Goal: Task Accomplishment & Management: Complete application form

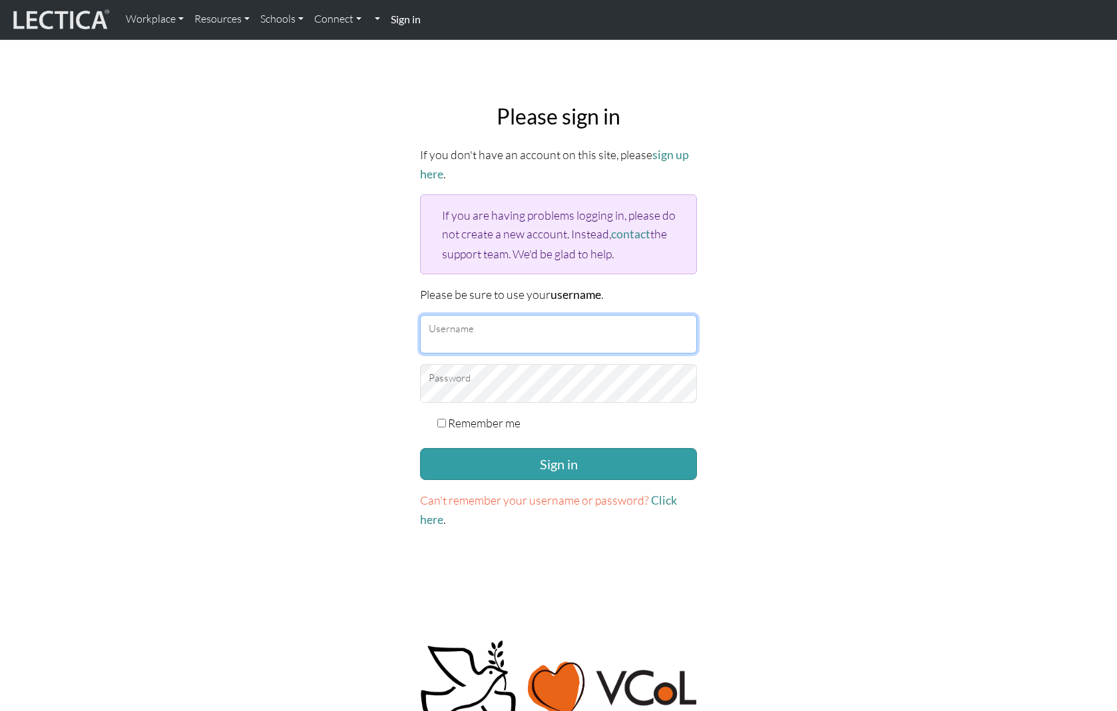
type input "erincollins@google.com"
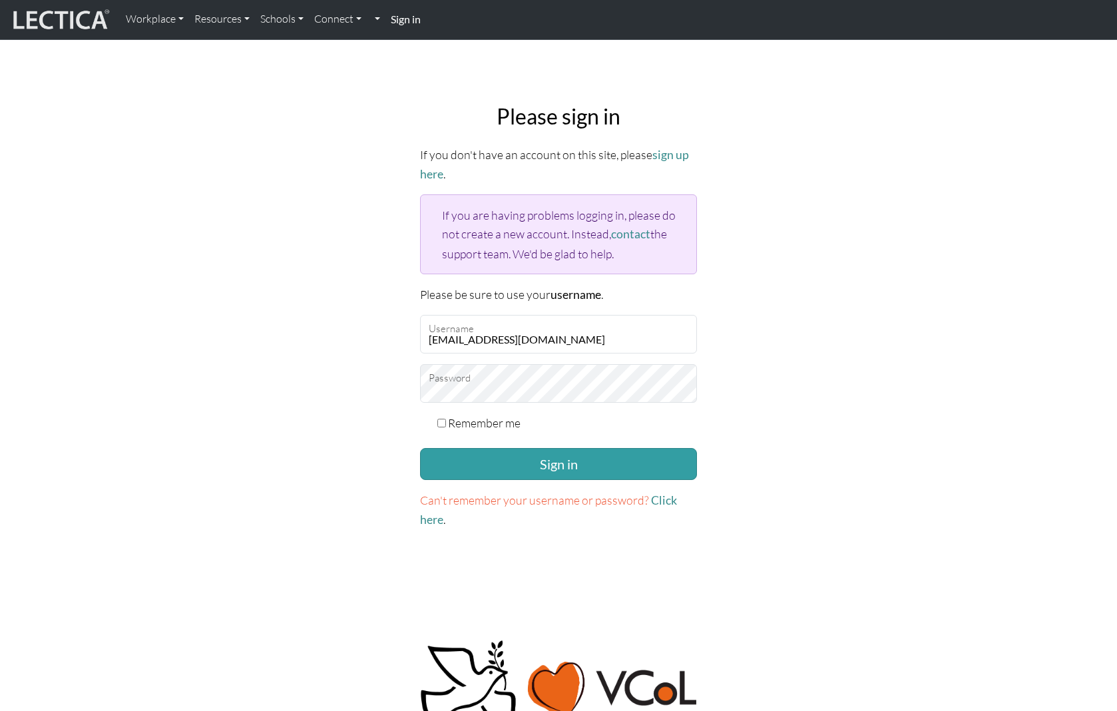
click at [473, 419] on label "Remember me" at bounding box center [484, 422] width 73 height 19
click at [446, 419] on input "Remember me" at bounding box center [441, 423] width 9 height 9
checkbox input "true"
click at [471, 465] on button "Sign in" at bounding box center [558, 464] width 277 height 32
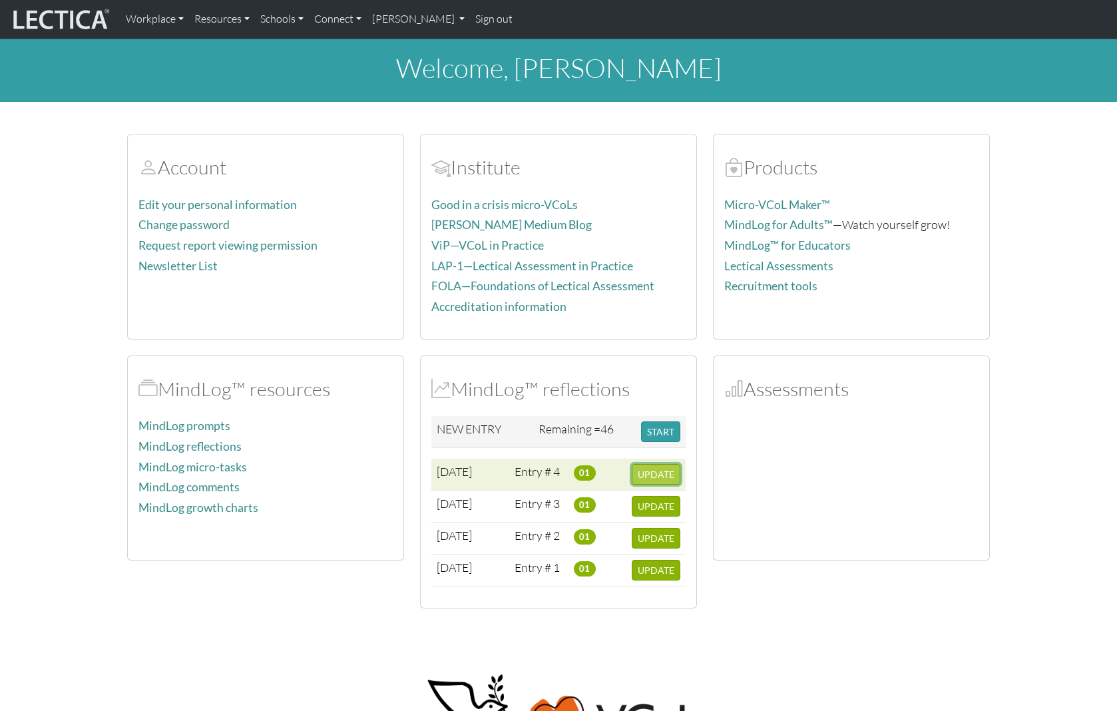
click at [659, 475] on span "UPDATE" at bounding box center [656, 474] width 37 height 11
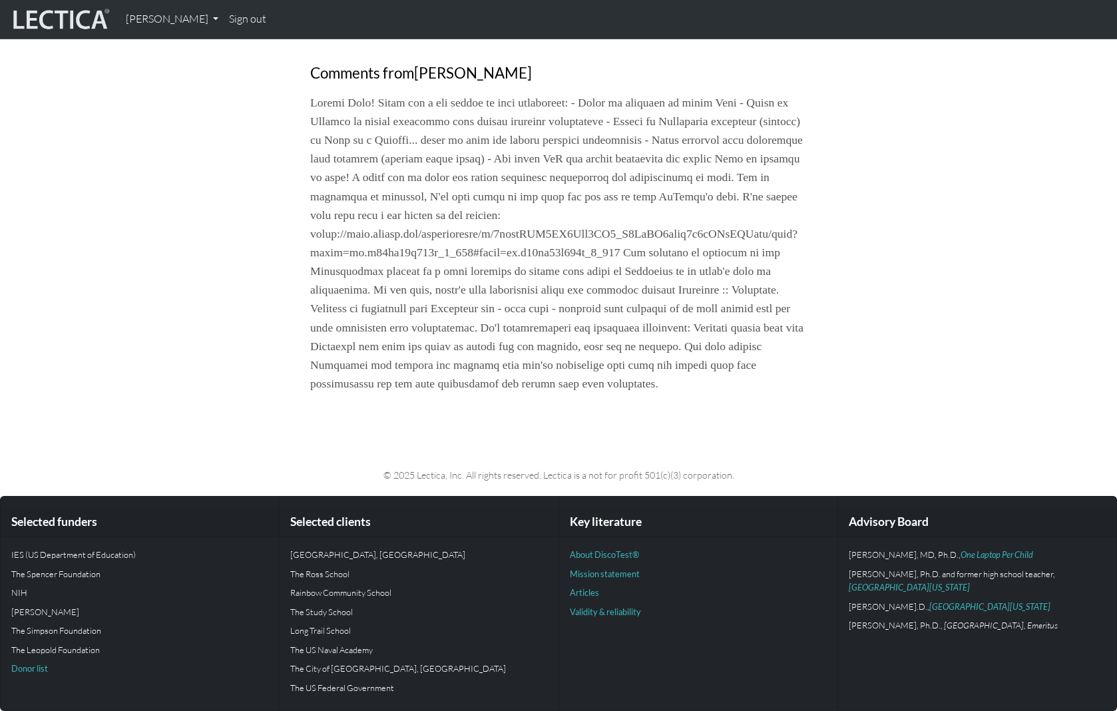
scroll to position [1302, 0]
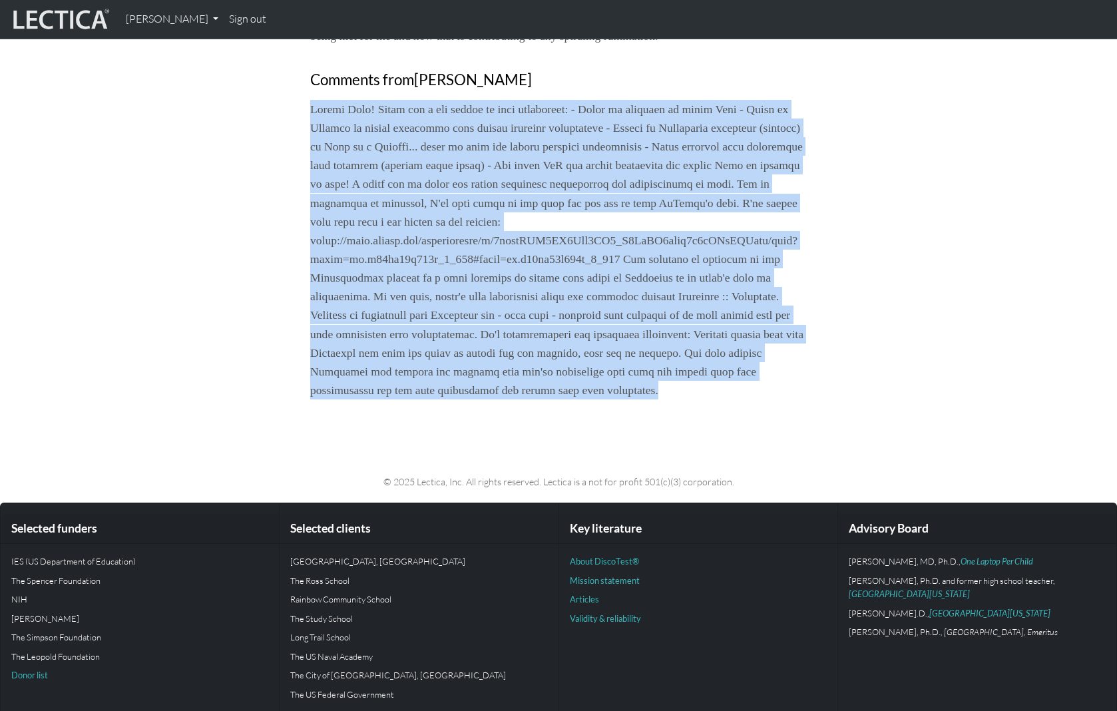
drag, startPoint x: 449, startPoint y: 453, endPoint x: 292, endPoint y: 146, distance: 344.8
copy p "Thanks Erin! There are a few things in this reflection: - Power of language to …"
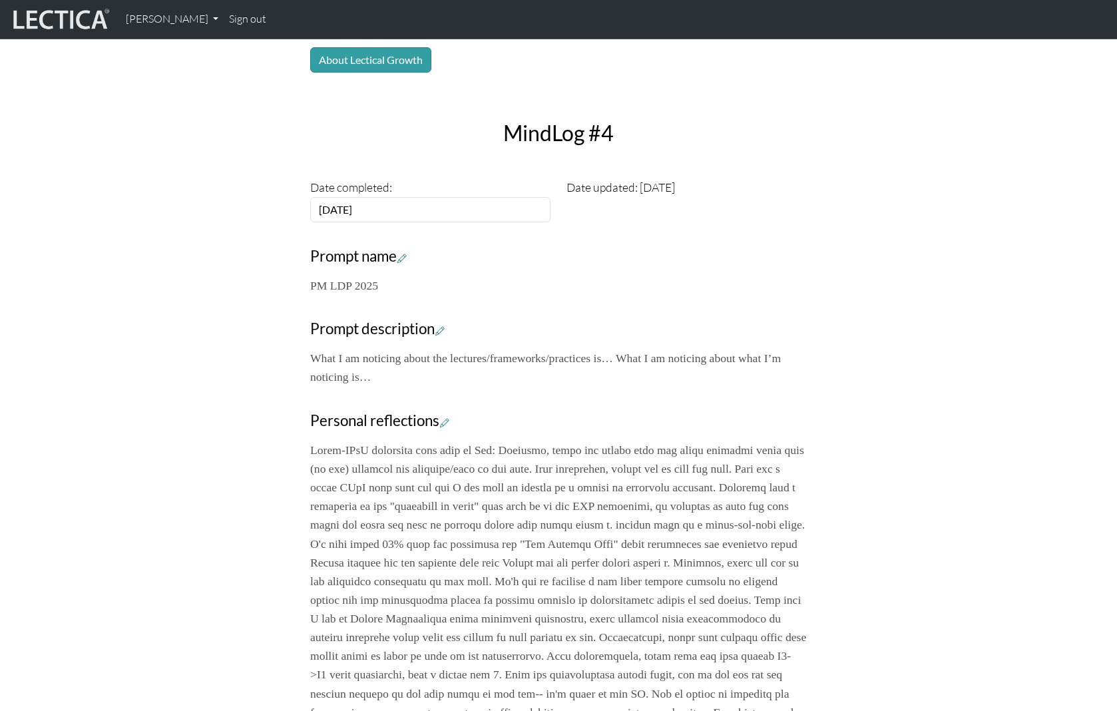
scroll to position [0, 0]
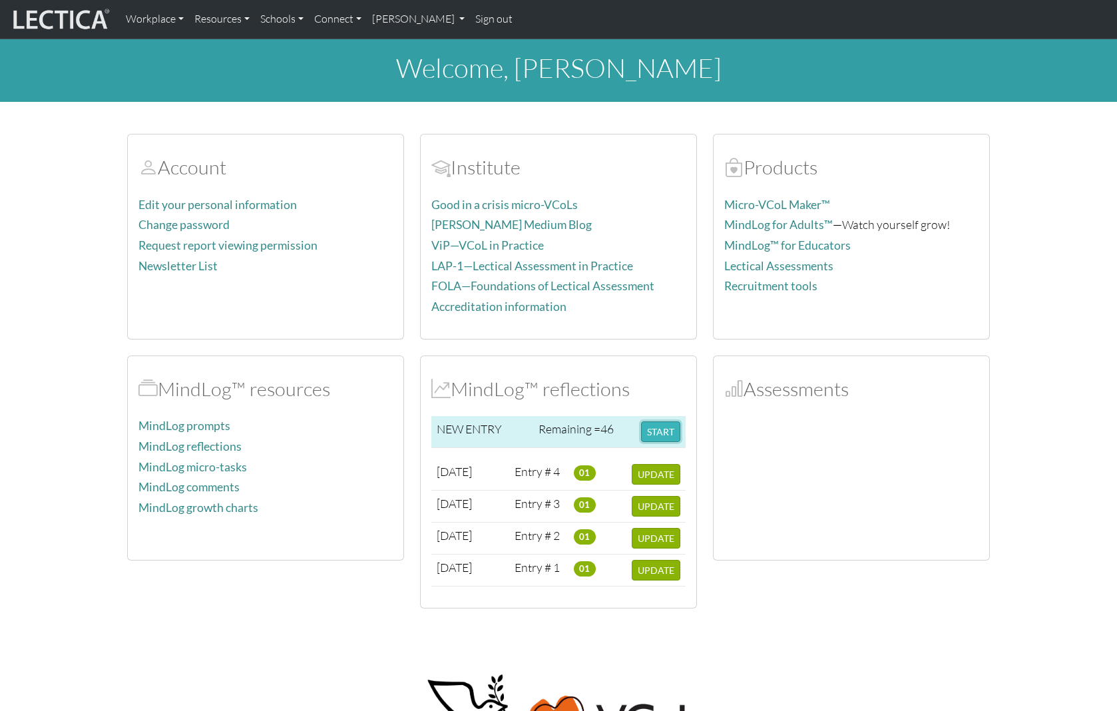
click at [656, 431] on button "START" at bounding box center [660, 431] width 39 height 21
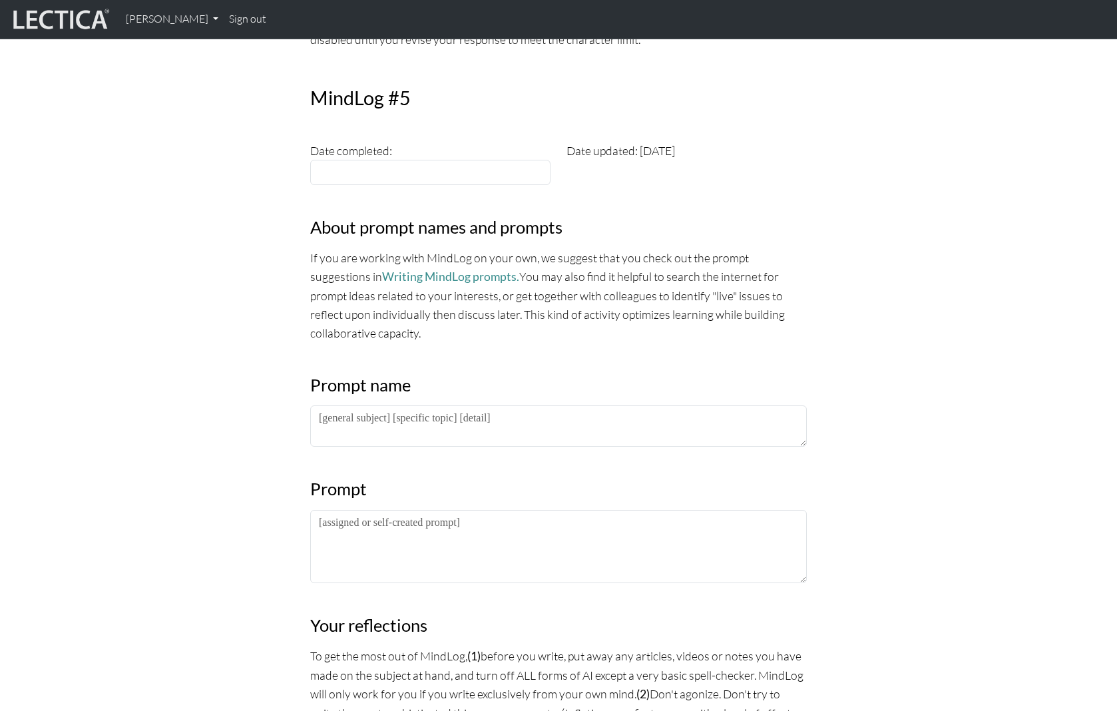
scroll to position [377, 0]
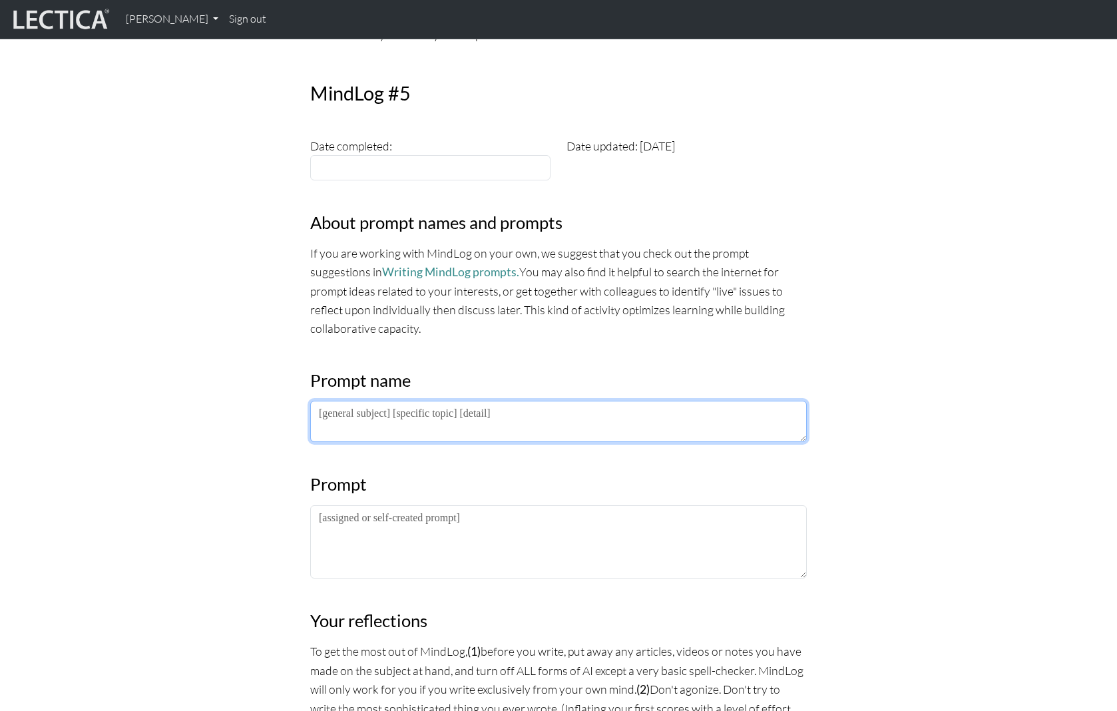
click at [511, 421] on textarea at bounding box center [558, 421] width 497 height 41
type textarea "LDP 2025"
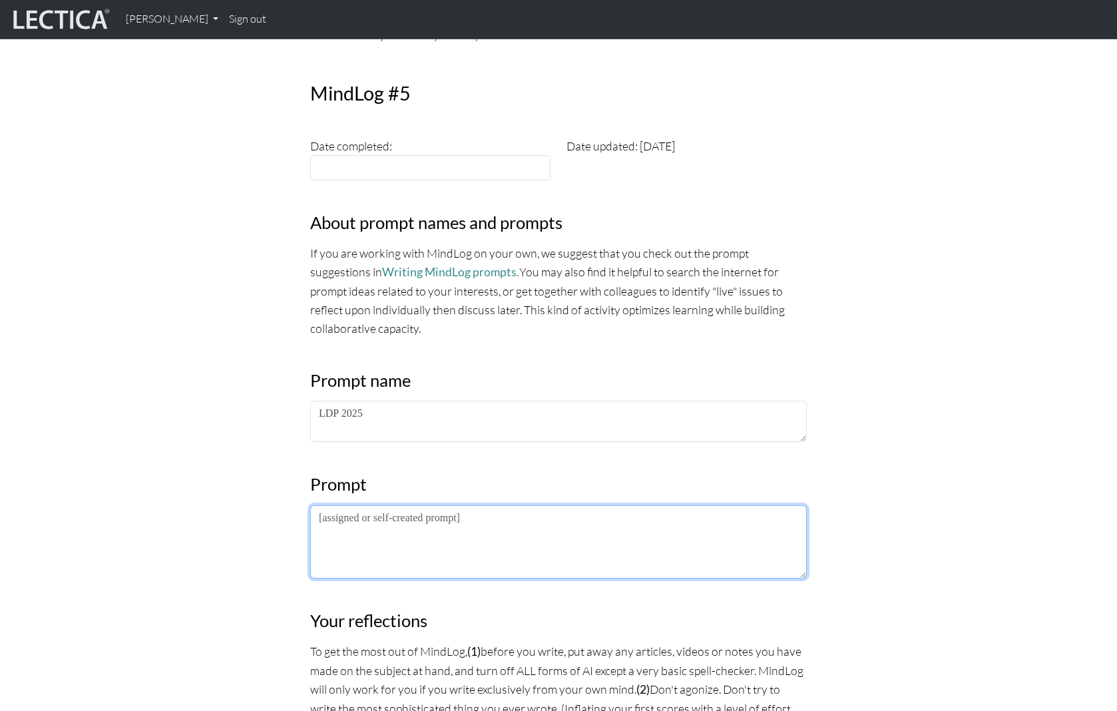
click at [478, 554] on textarea at bounding box center [558, 541] width 497 height 73
paste textarea "Thanks [PERSON_NAME]! There are a few things in this reflection: - Power of lan…"
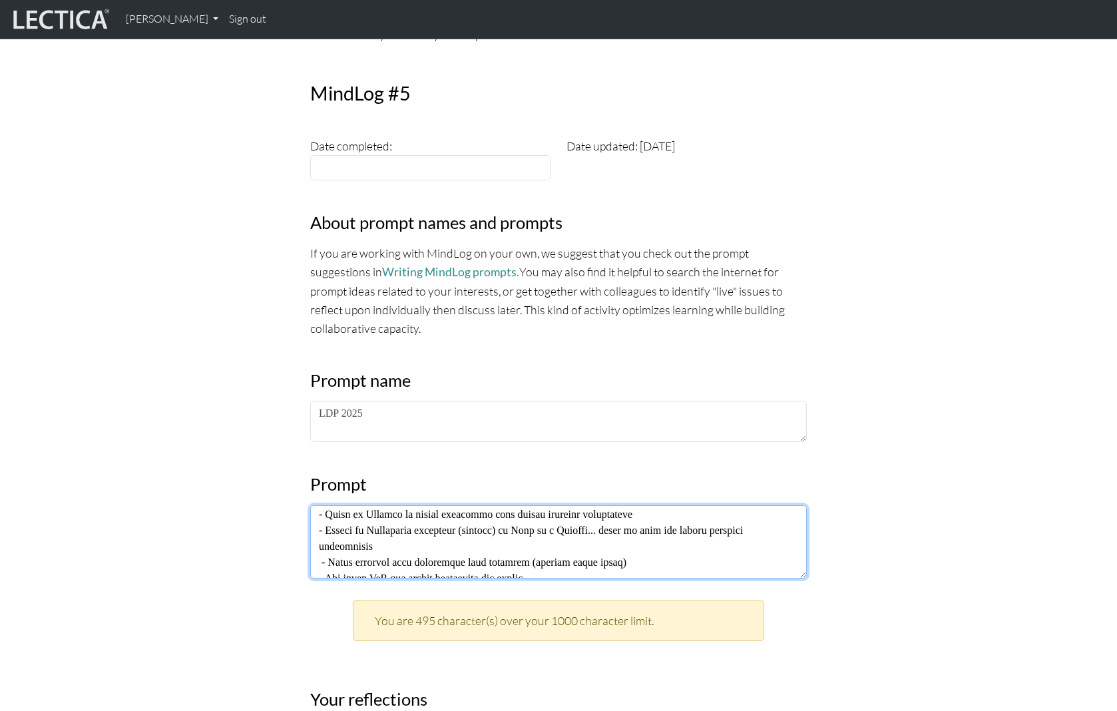
scroll to position [109, 0]
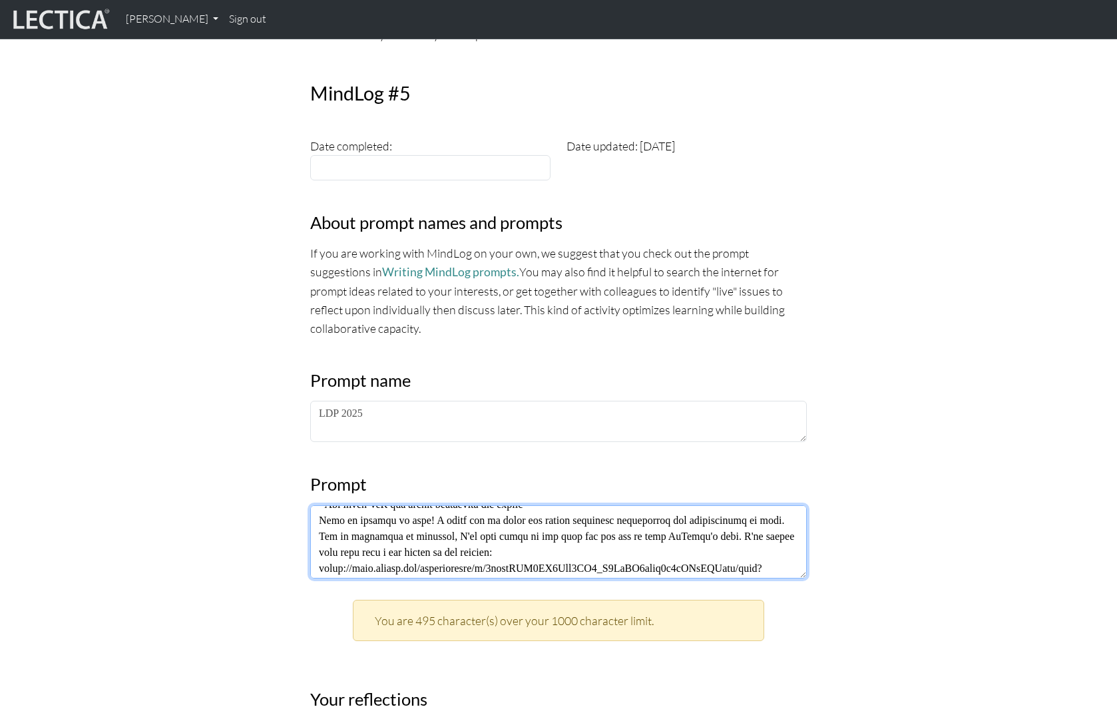
drag, startPoint x: 645, startPoint y: 527, endPoint x: 289, endPoint y: 537, distance: 356.3
click at [289, 537] on div "MindLog is a tool for reflecting on and learning from life experience. It's des…" at bounding box center [558, 687] width 879 height 1770
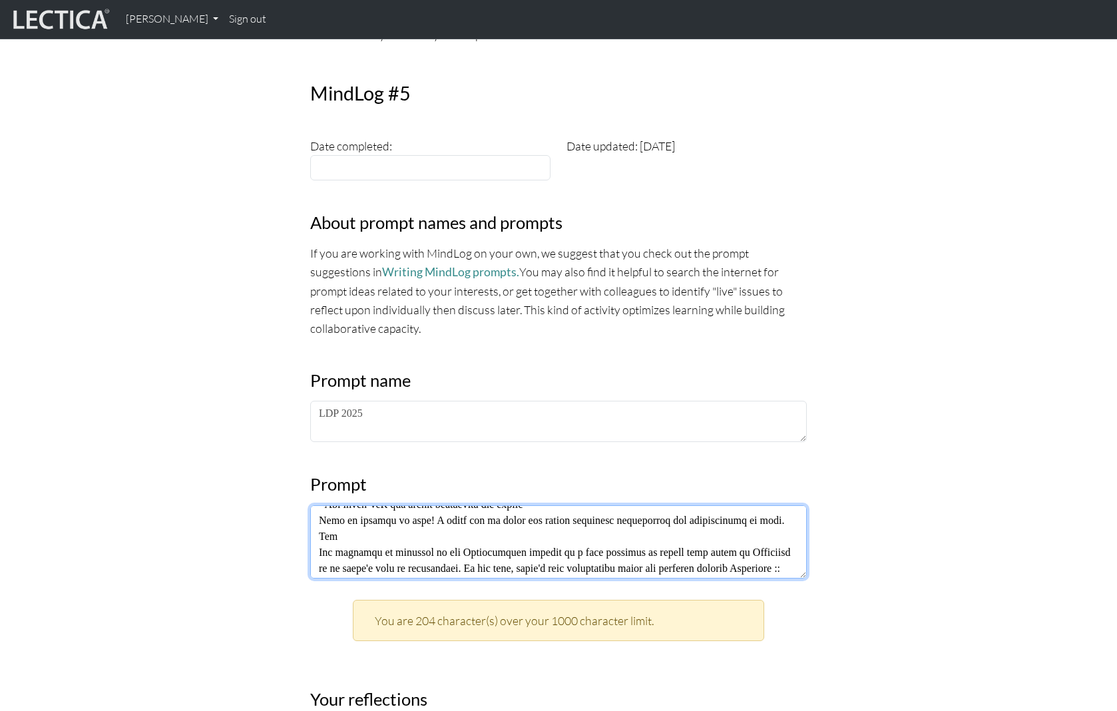
drag, startPoint x: 770, startPoint y: 521, endPoint x: 284, endPoint y: 525, distance: 485.3
click at [284, 525] on div "MindLog is a tool for reflecting on and learning from life experience. It's des…" at bounding box center [558, 687] width 879 height 1770
click at [452, 511] on textarea at bounding box center [558, 541] width 497 height 73
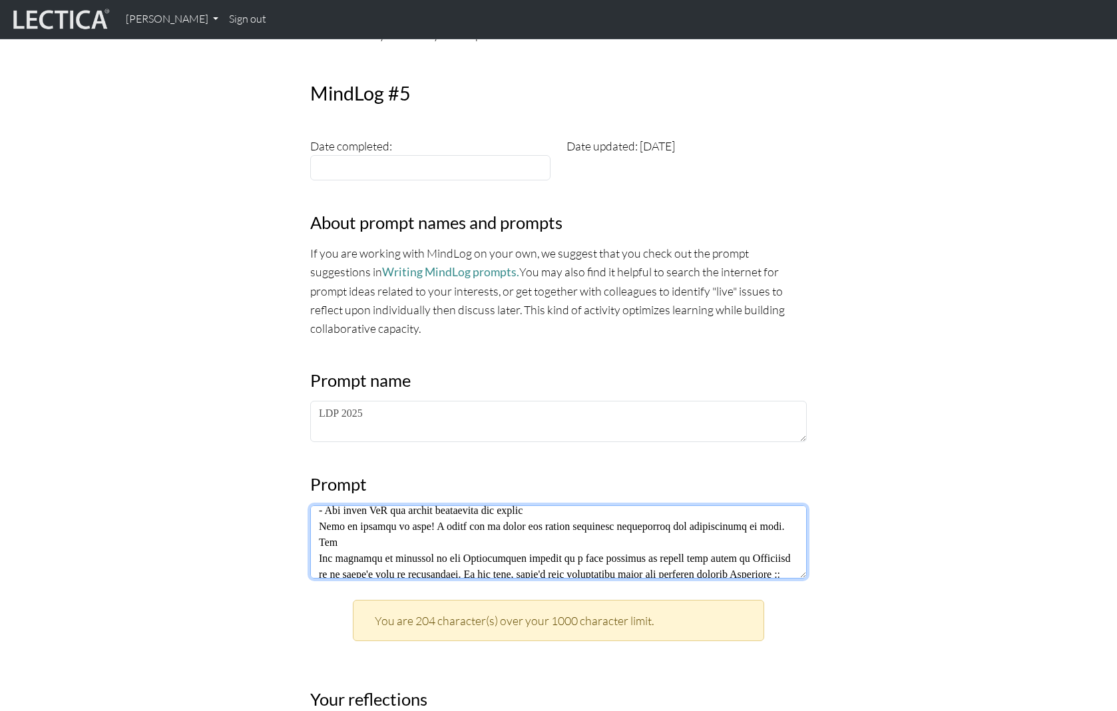
scroll to position [0, 0]
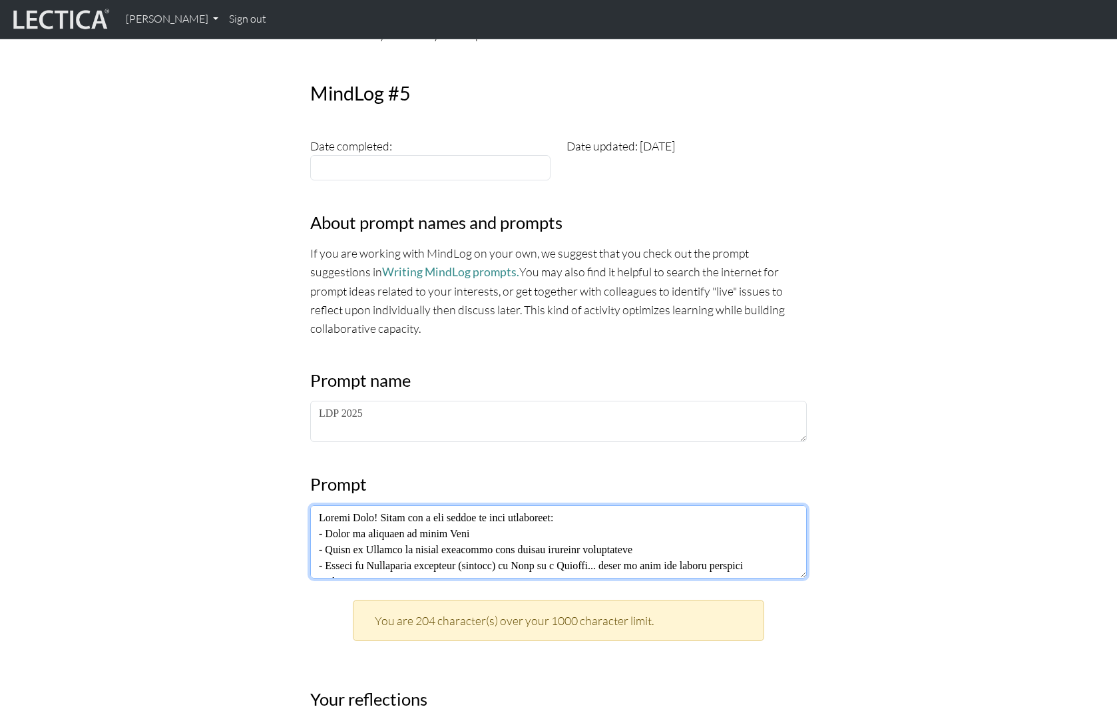
drag, startPoint x: 721, startPoint y: 521, endPoint x: 390, endPoint y: 507, distance: 331.2
click at [390, 507] on textarea at bounding box center [558, 541] width 497 height 73
click at [457, 555] on textarea at bounding box center [558, 541] width 497 height 73
click at [441, 560] on textarea at bounding box center [558, 541] width 497 height 73
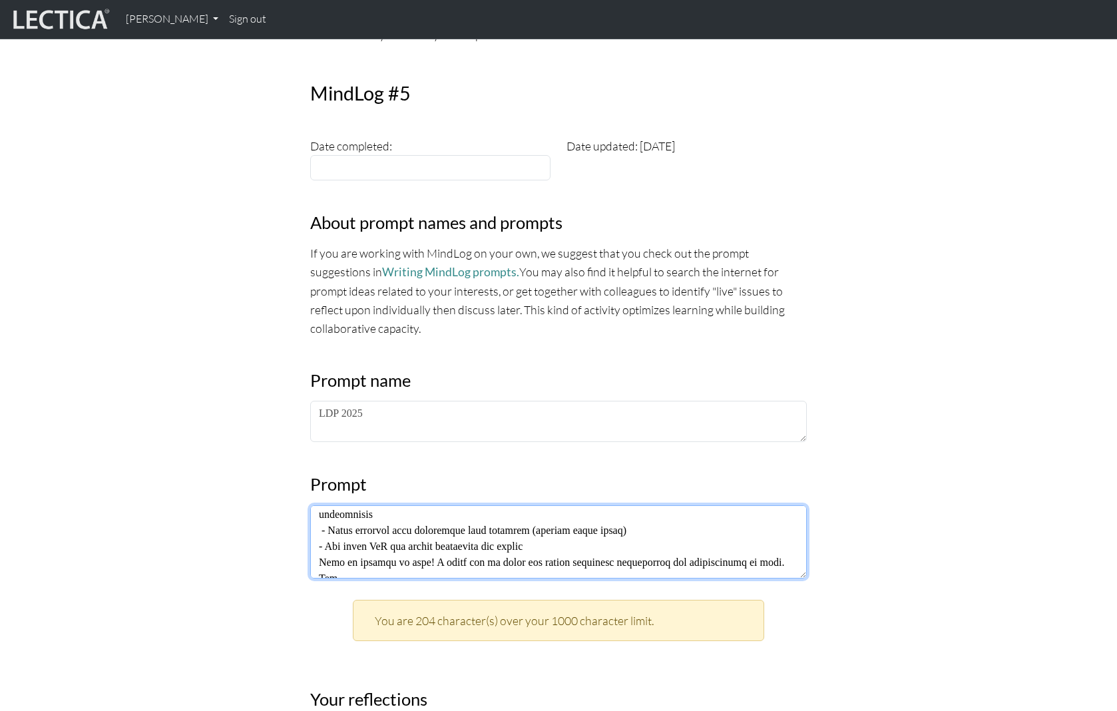
click at [441, 560] on textarea at bounding box center [558, 541] width 497 height 73
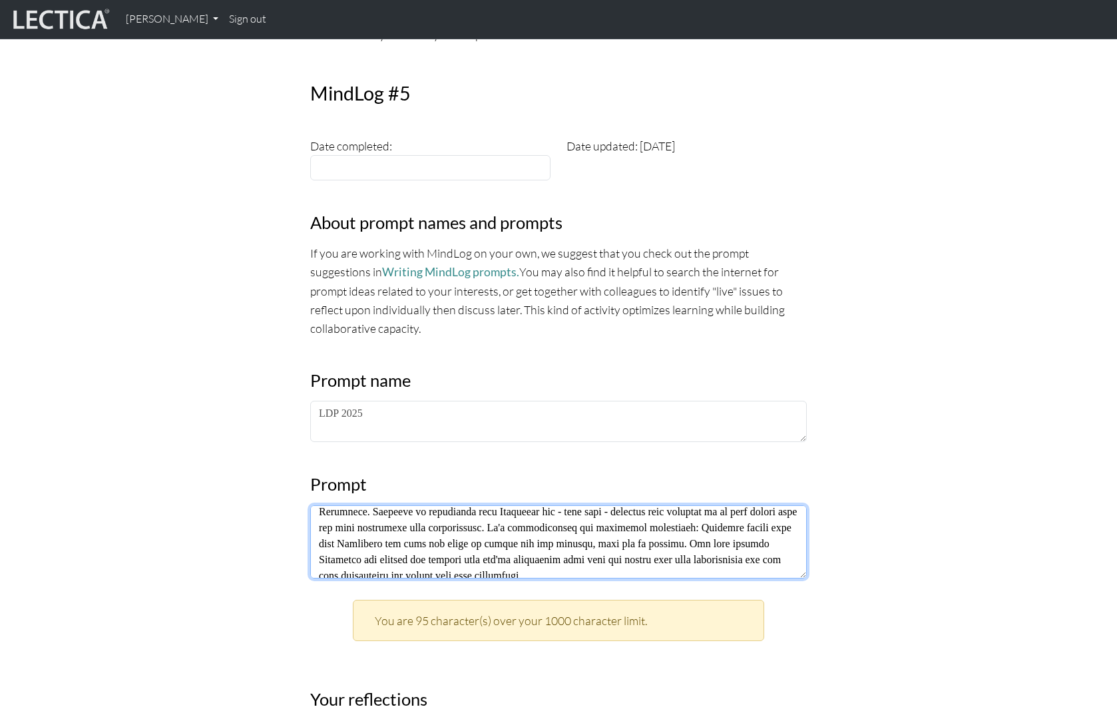
scroll to position [192, 0]
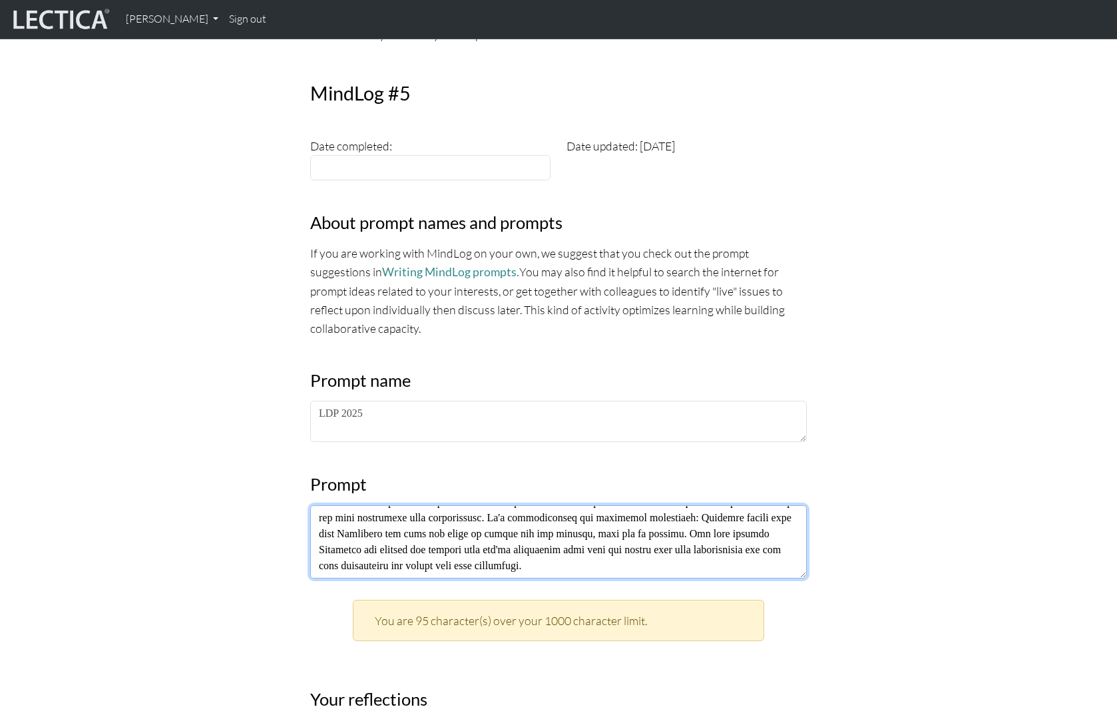
click at [541, 562] on textarea at bounding box center [558, 541] width 497 height 73
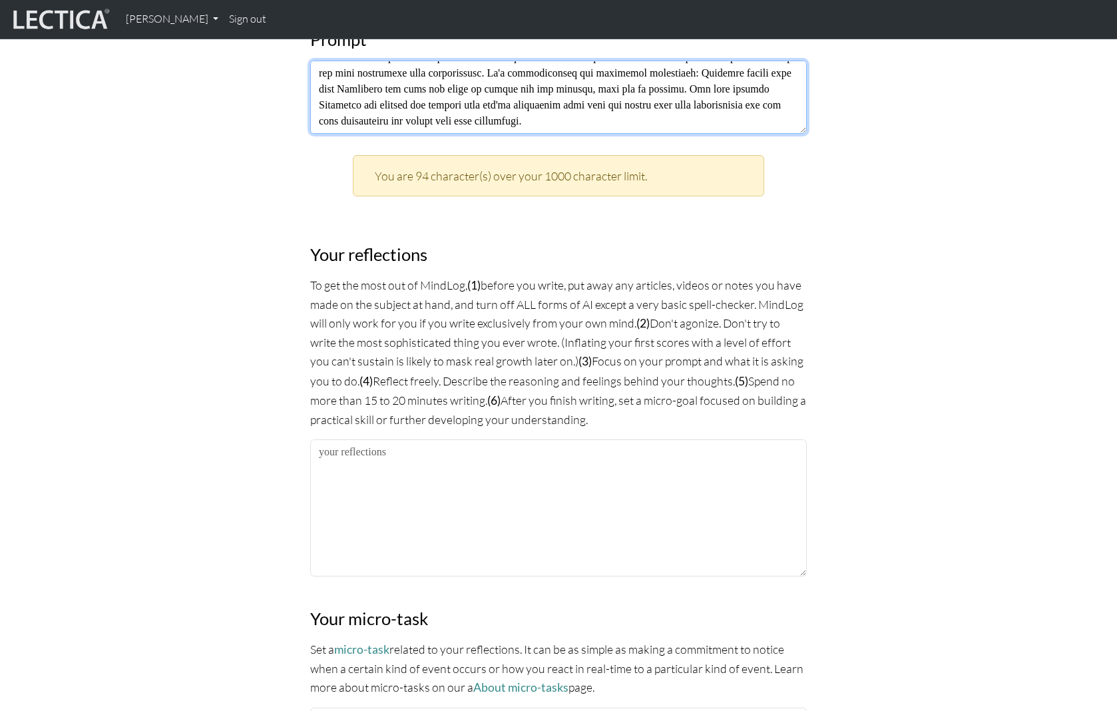
scroll to position [827, 0]
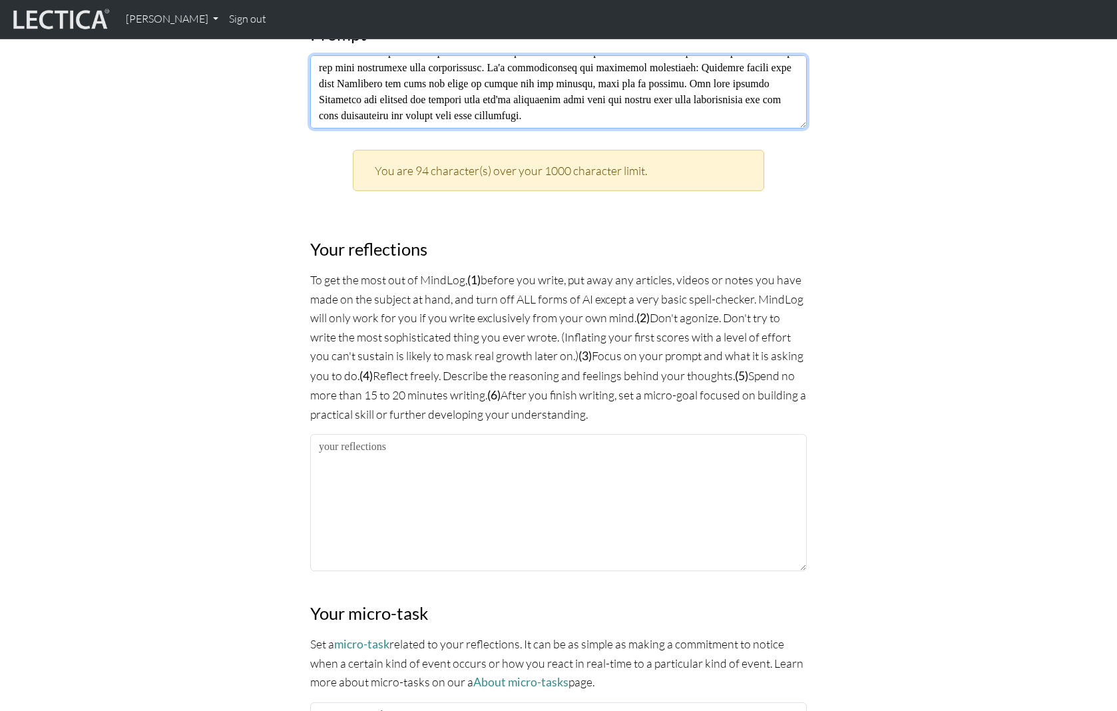
type textarea "Thanks [PERSON_NAME]! There are a few things in this reflection: - Power of lan…"
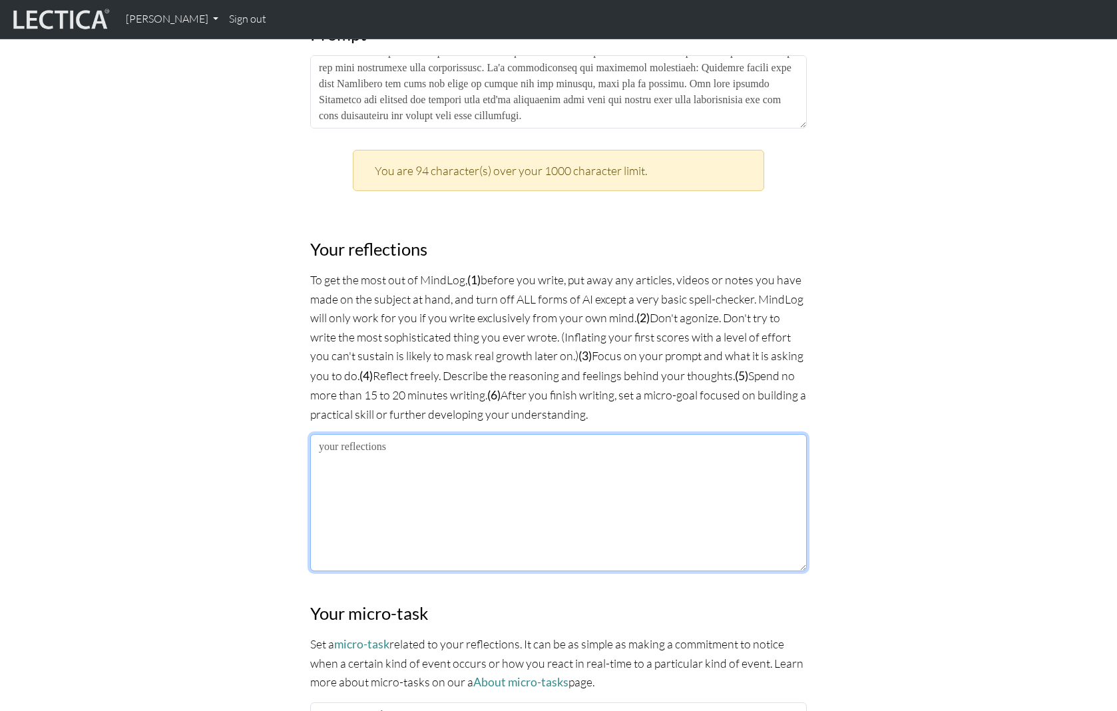
click at [463, 470] on textarea at bounding box center [558, 502] width 497 height 137
drag, startPoint x: 674, startPoint y: 457, endPoint x: 400, endPoint y: 454, distance: 273.6
click at [400, 454] on textarea "[PERSON_NAME]'s comment from last week deeply resonated with me. There are a nu…" at bounding box center [558, 502] width 497 height 137
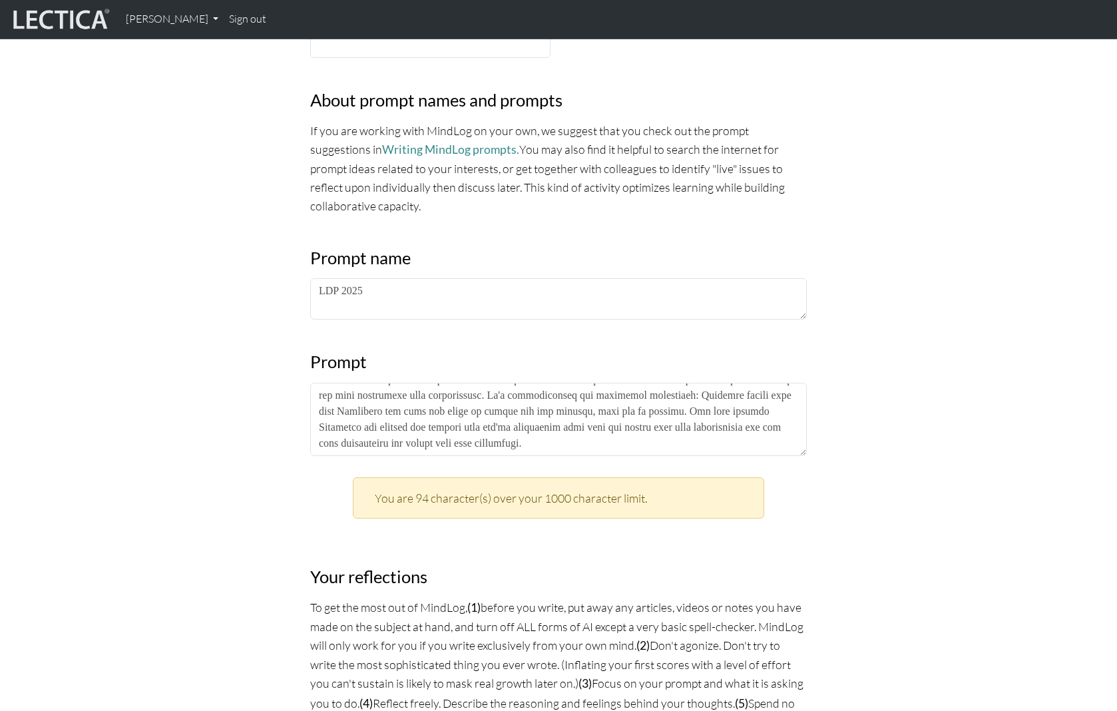
scroll to position [504, 0]
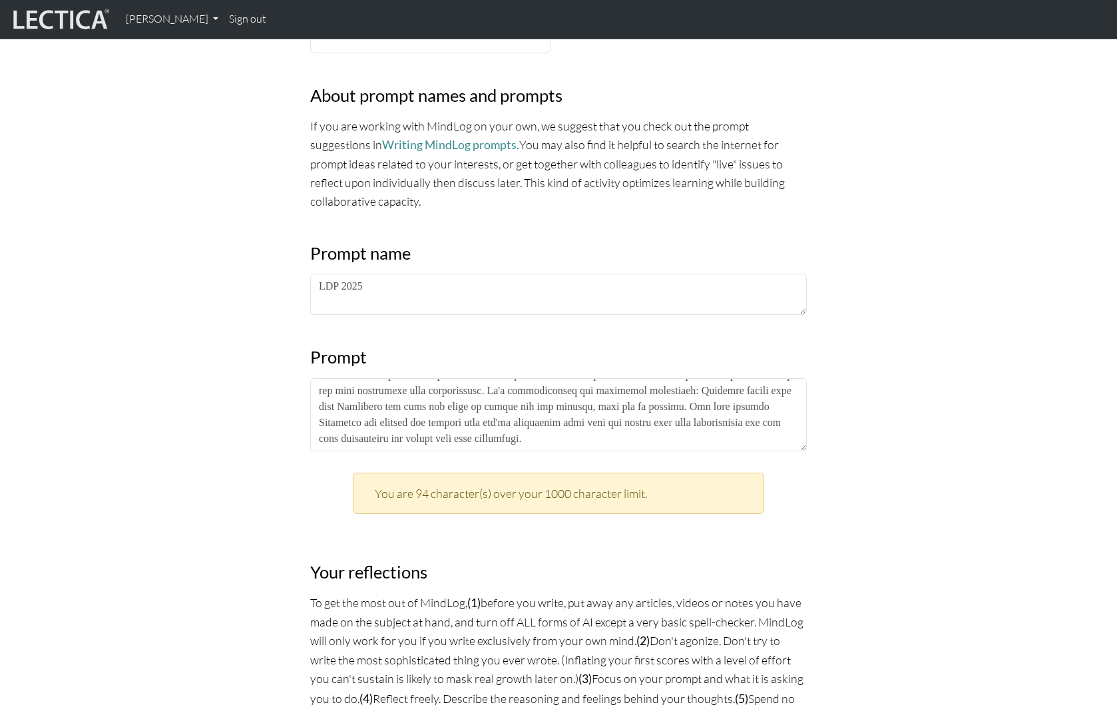
type textarea "[PERSON_NAME]'s comment from last week deeply resonated with me. There are a nu…"
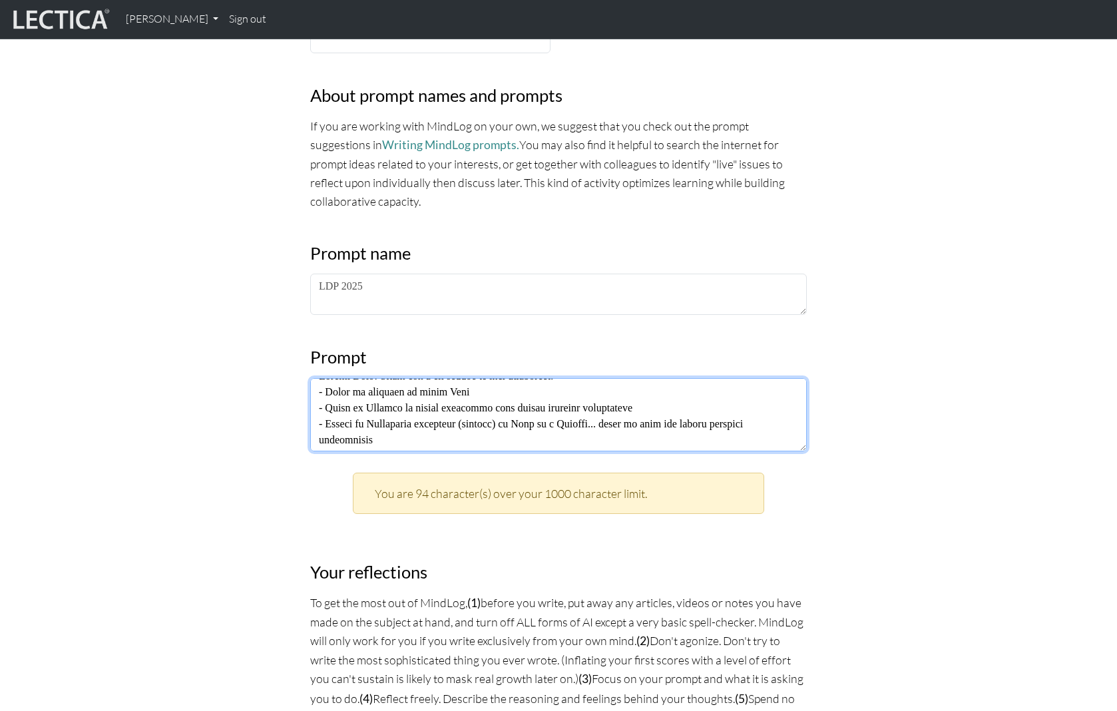
scroll to position [0, 0]
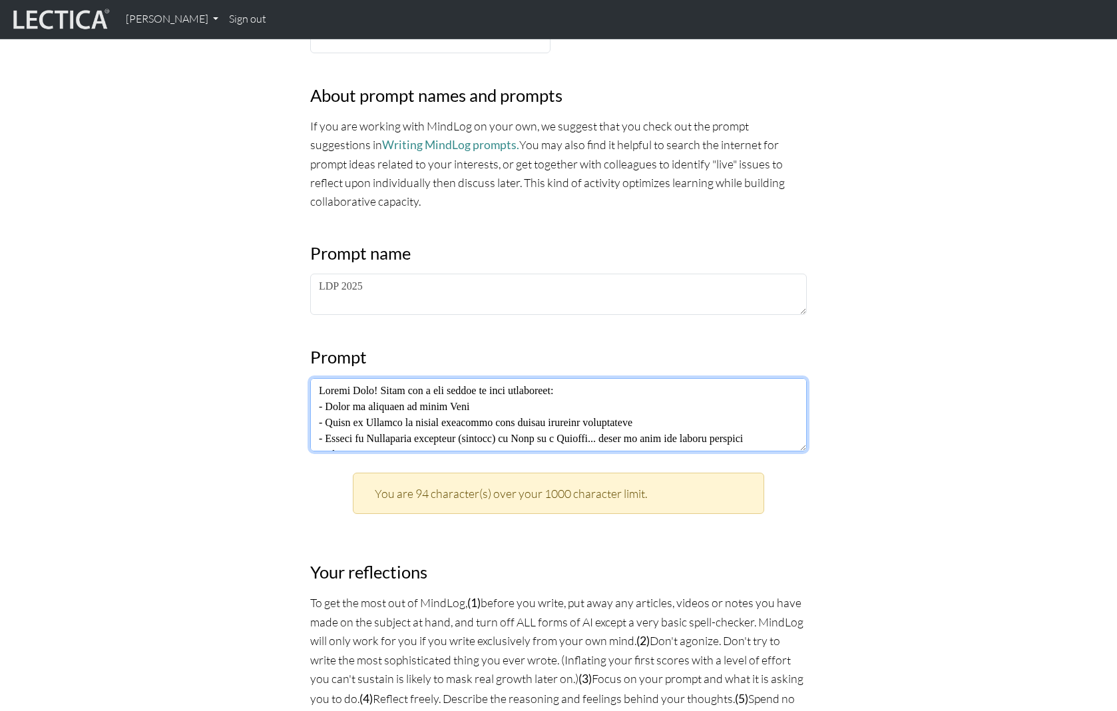
drag, startPoint x: 480, startPoint y: 417, endPoint x: 481, endPoint y: 373, distance: 44.0
click at [478, 358] on div "MindLog is a tool for reflecting on and learning from life experience. It's des…" at bounding box center [558, 560] width 513 height 1770
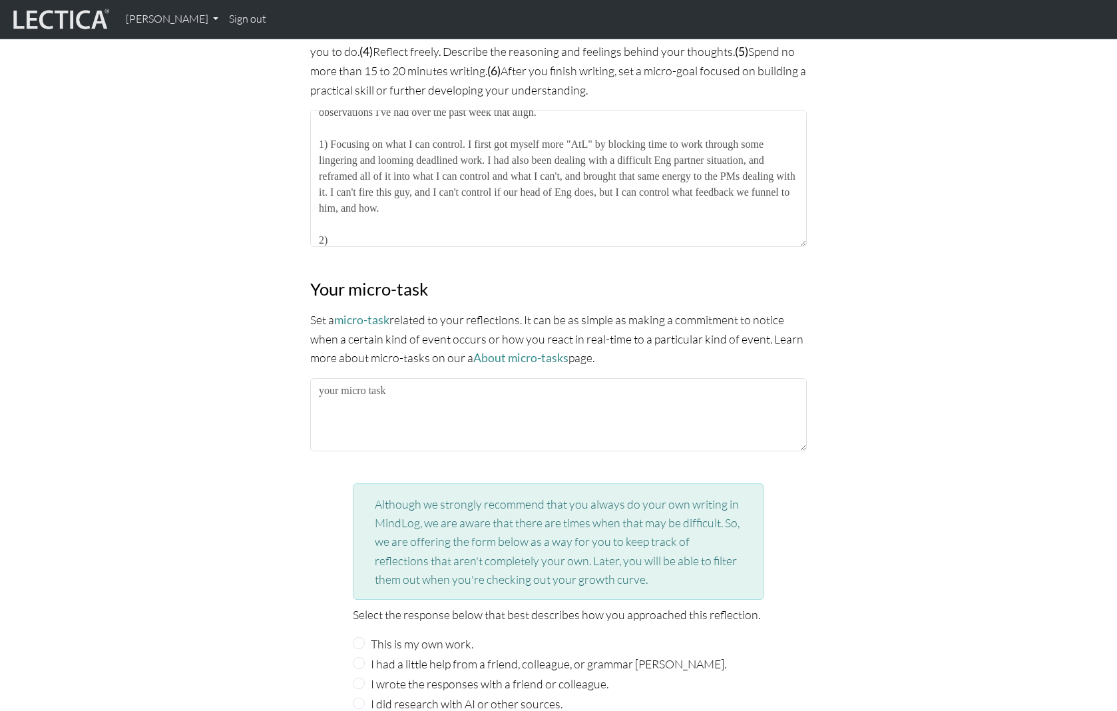
scroll to position [1150, 0]
click at [415, 640] on label "This is my own work." at bounding box center [422, 644] width 103 height 19
click at [365, 640] on input "This is my own work." at bounding box center [359, 644] width 12 height 12
radio input "true"
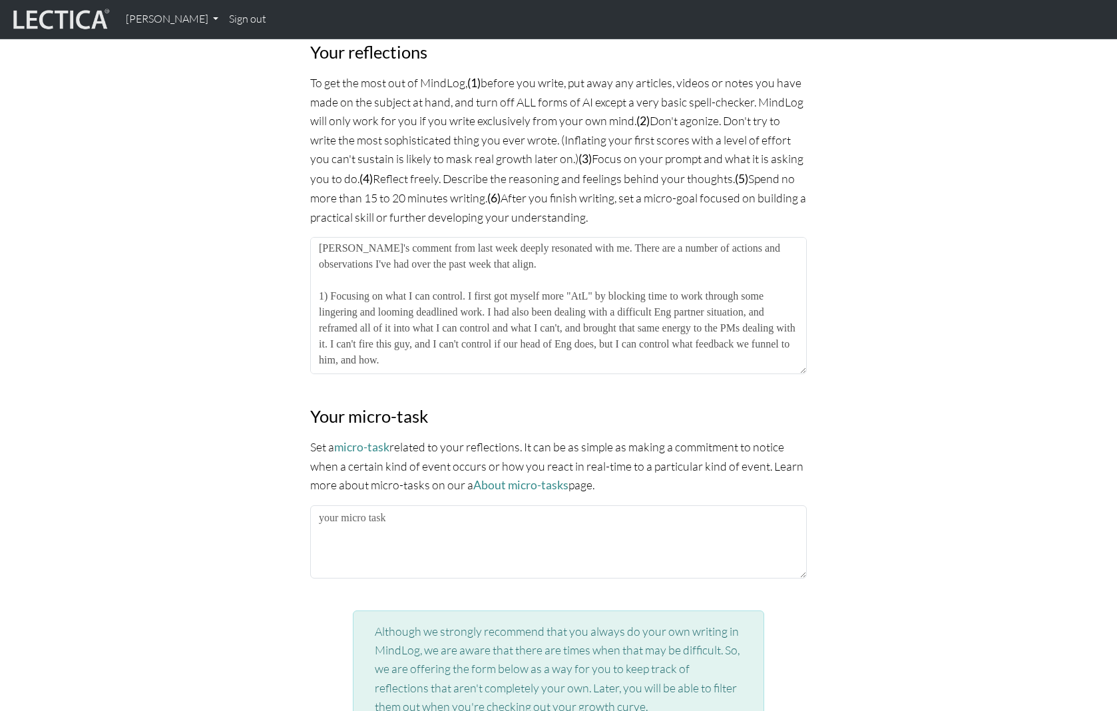
scroll to position [0, 0]
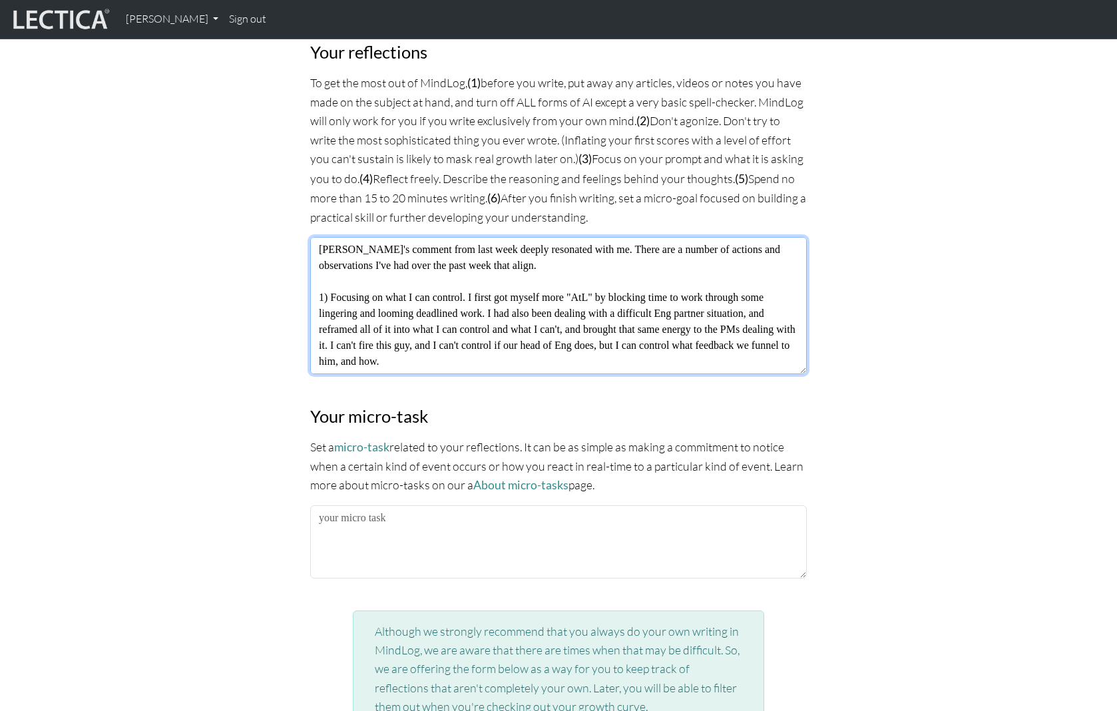
drag, startPoint x: 469, startPoint y: 295, endPoint x: 330, endPoint y: 295, distance: 138.5
click at [330, 295] on textarea "[PERSON_NAME]'s comment from last week deeply resonated with me. There are a nu…" at bounding box center [558, 305] width 497 height 137
click at [599, 358] on textarea "[PERSON_NAME]'s comment from last week deeply resonated with me. There are a nu…" at bounding box center [558, 305] width 497 height 137
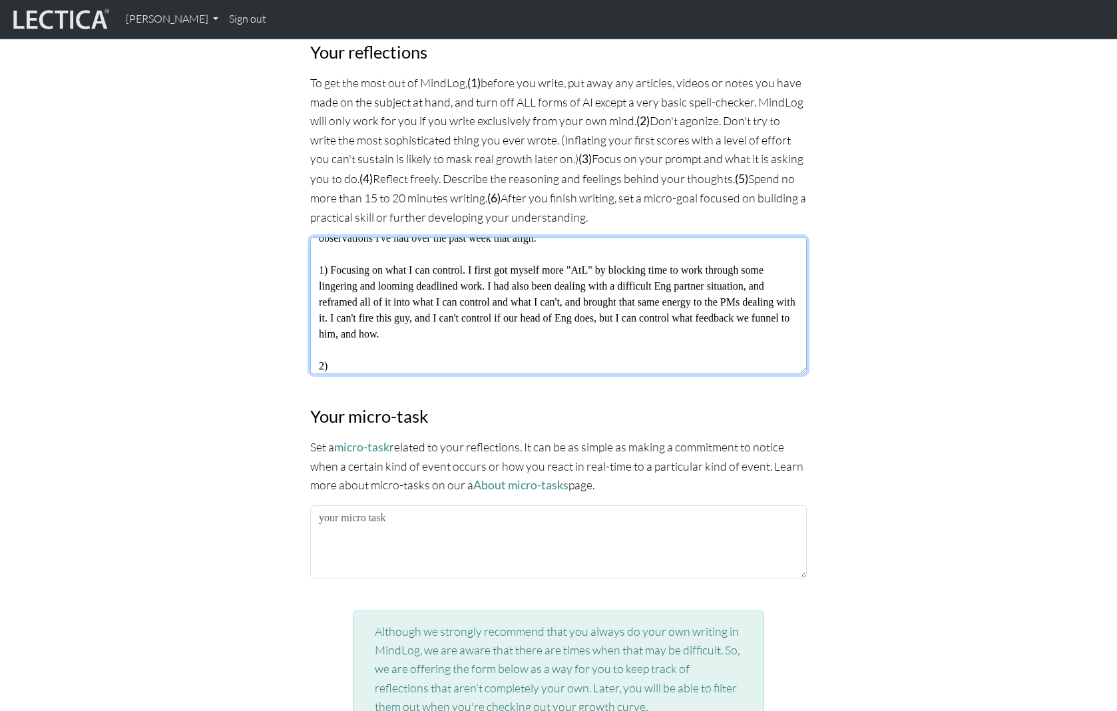
scroll to position [25, 0]
click at [373, 360] on textarea "[PERSON_NAME]'s comment from last week deeply resonated with me. There are a nu…" at bounding box center [558, 305] width 497 height 137
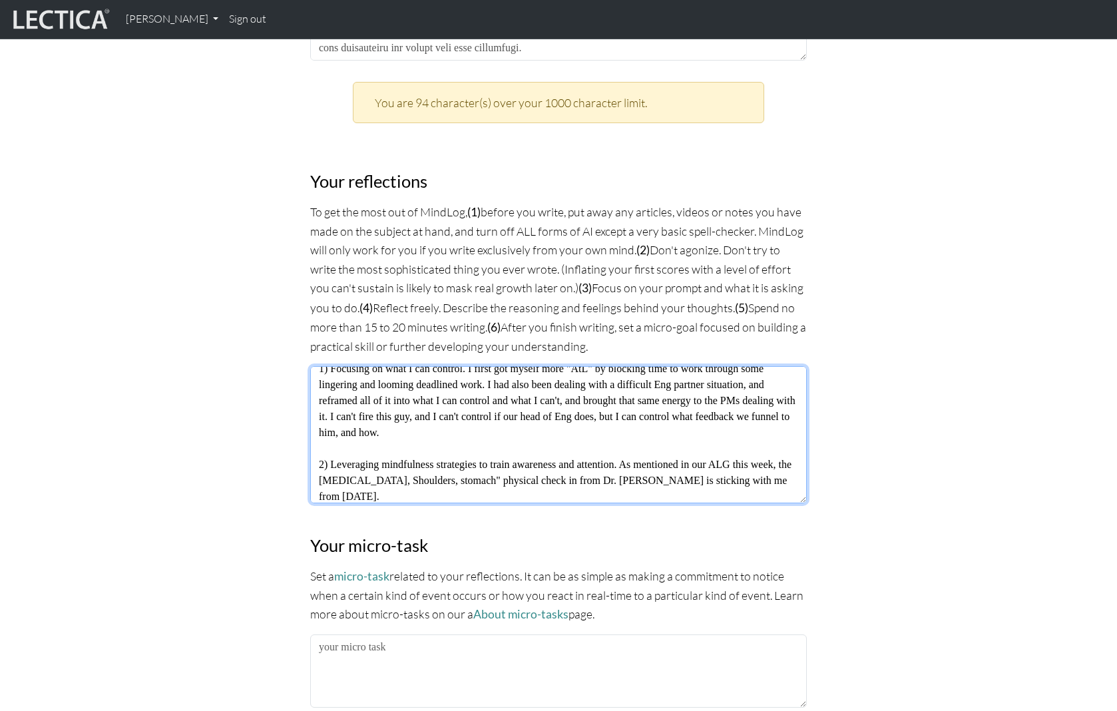
scroll to position [933, 0]
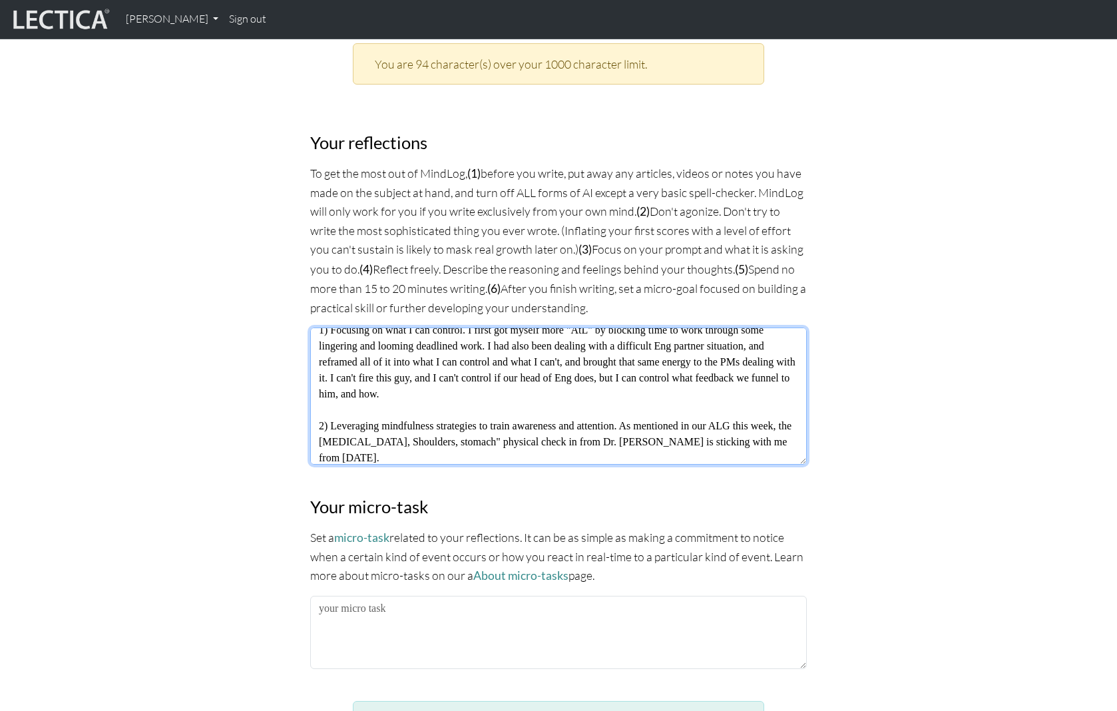
type textarea "[PERSON_NAME]'s comment from last week deeply resonated with me. There are a nu…"
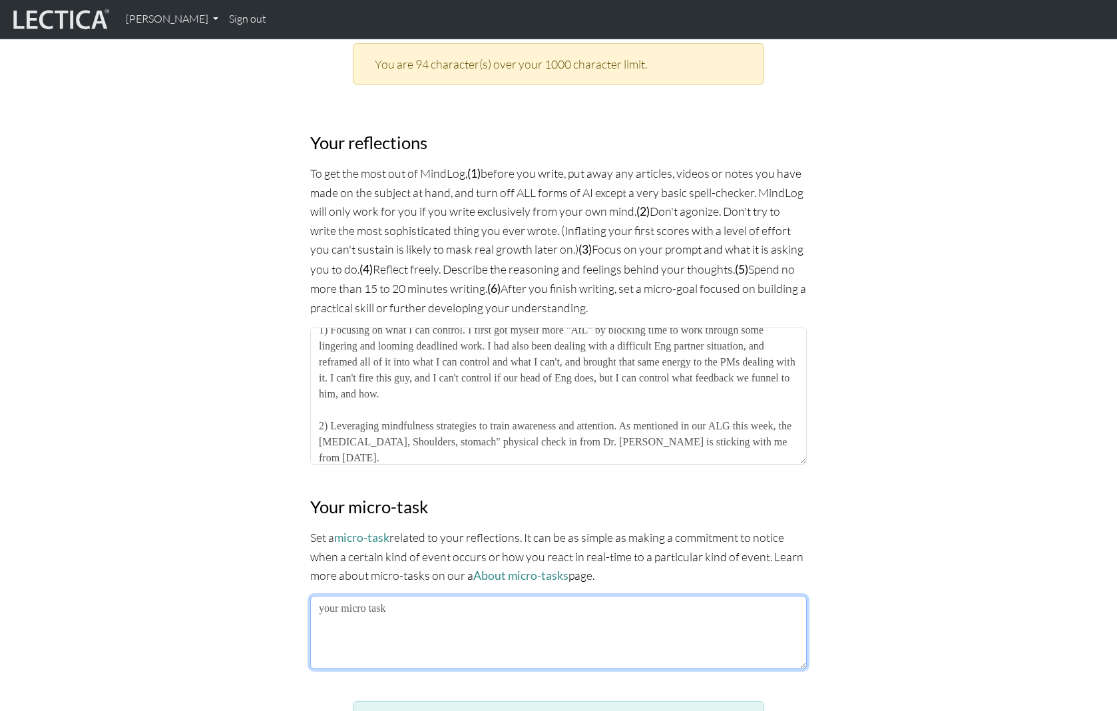
click at [393, 614] on textarea at bounding box center [558, 632] width 497 height 73
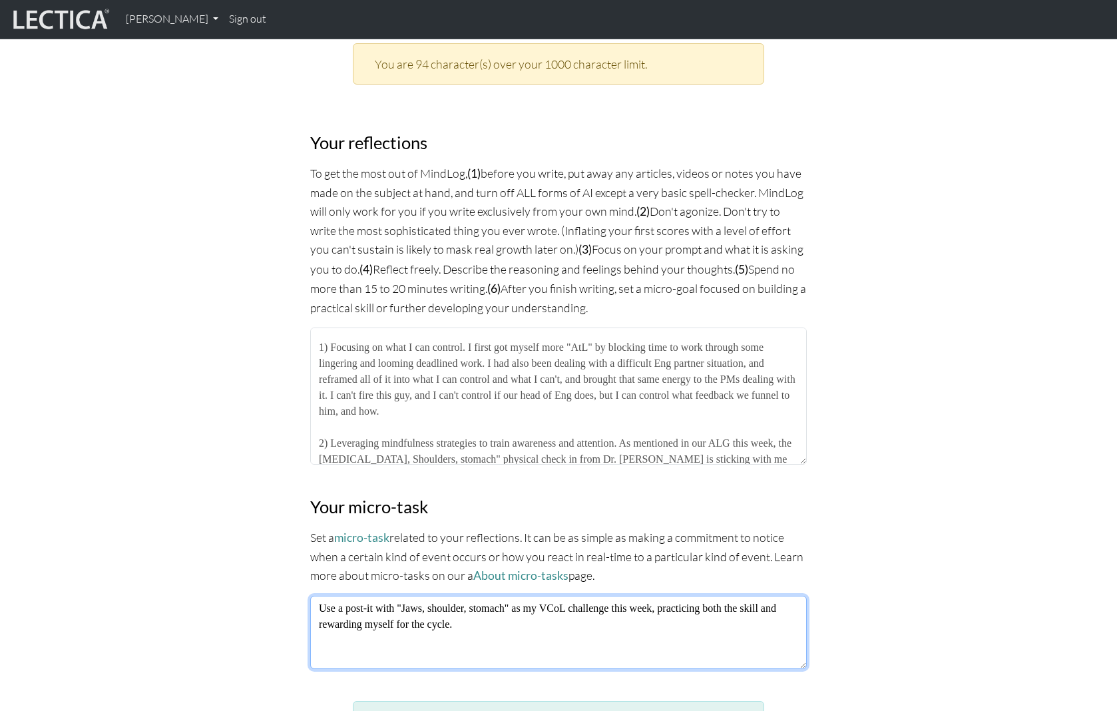
scroll to position [64, 0]
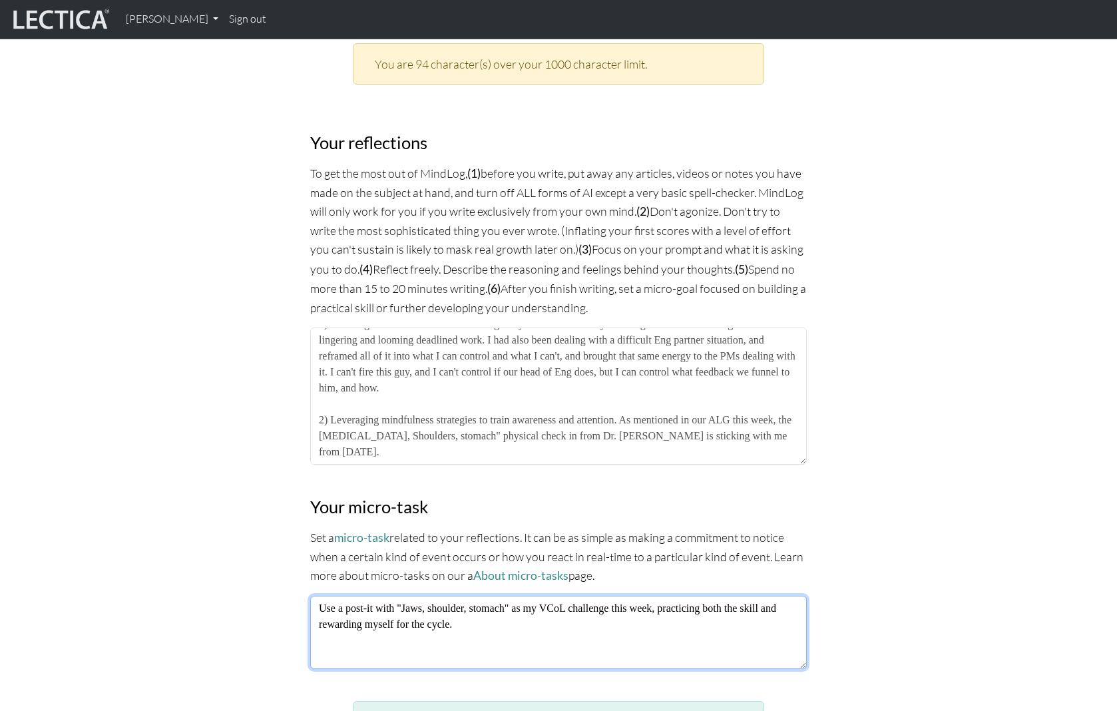
type textarea "Use a post-it with "Jaws, shoulder, stomach" as my VCoL challenge this week, pr…"
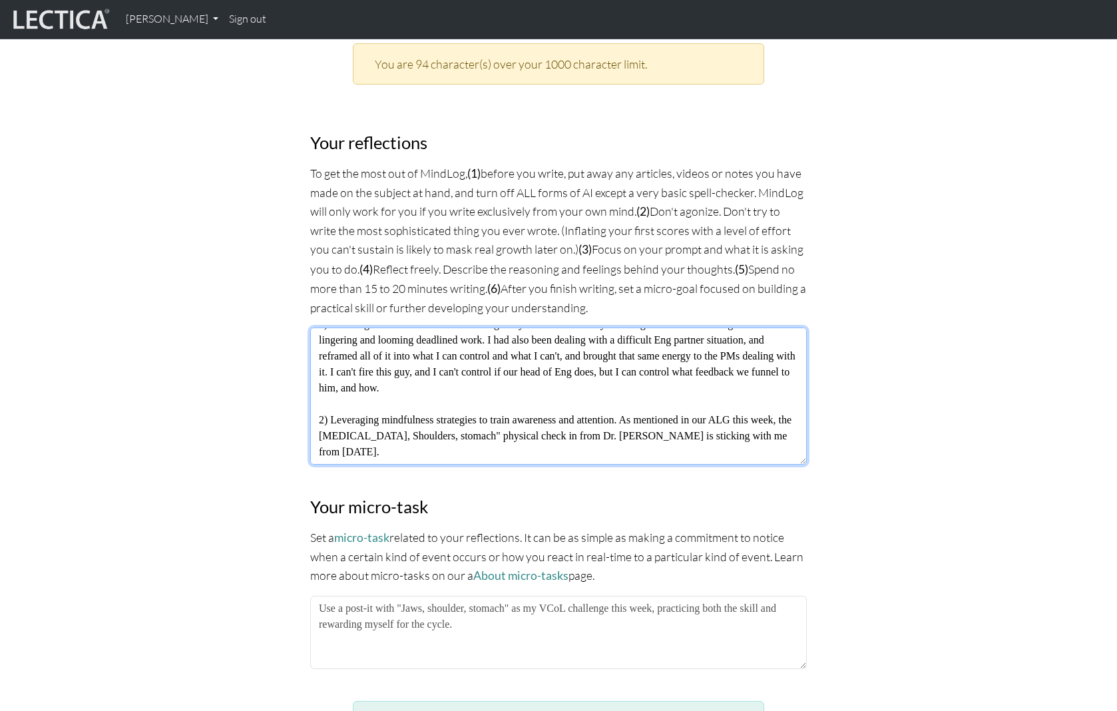
click at [452, 441] on textarea "[PERSON_NAME]'s comment from last week deeply resonated with me. There are a nu…" at bounding box center [558, 396] width 497 height 137
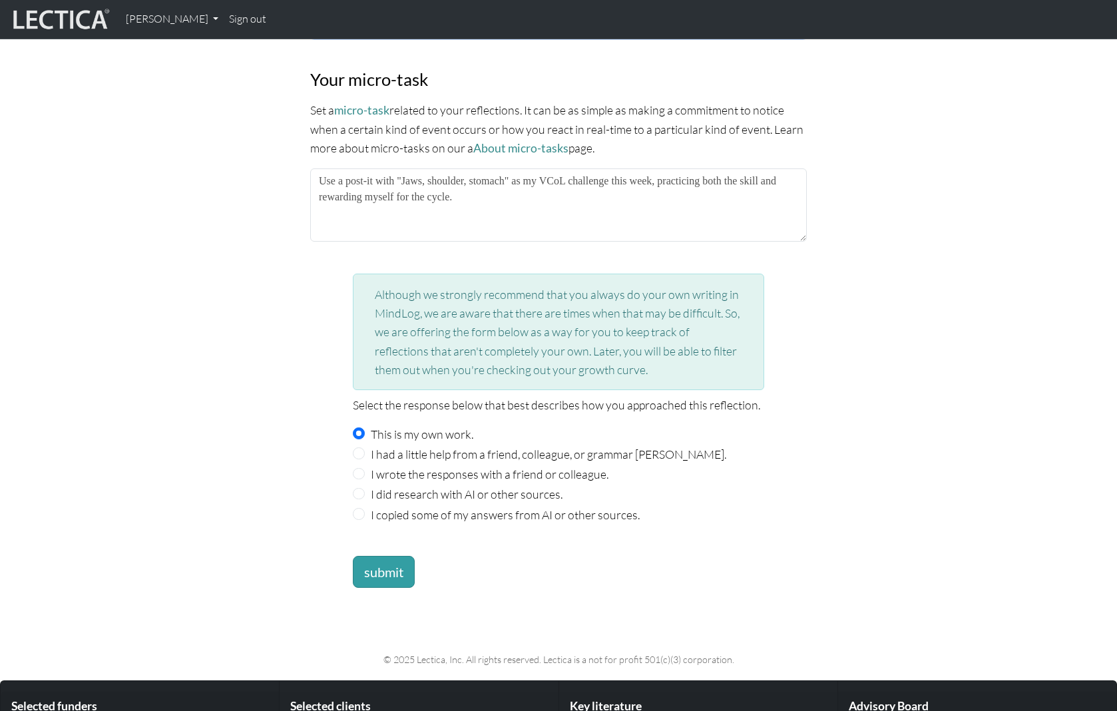
scroll to position [1375, 0]
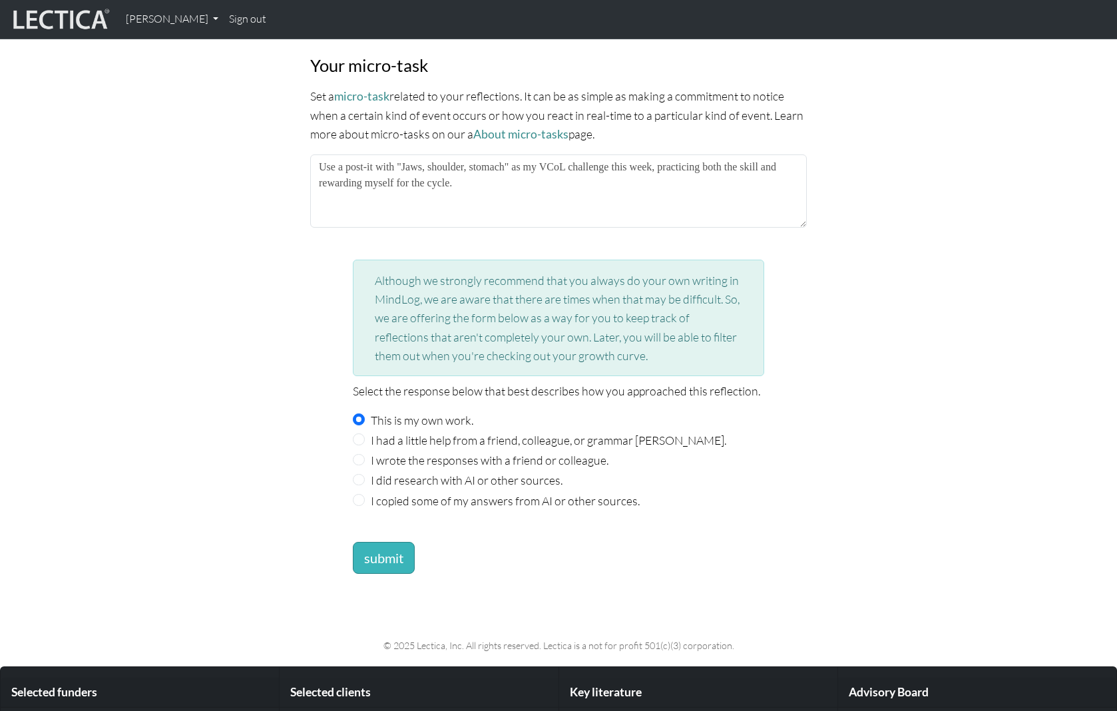
type textarea "[PERSON_NAME]'s comment from last week deeply resonated with me. There are a nu…"
click at [405, 546] on button "submit" at bounding box center [384, 558] width 62 height 32
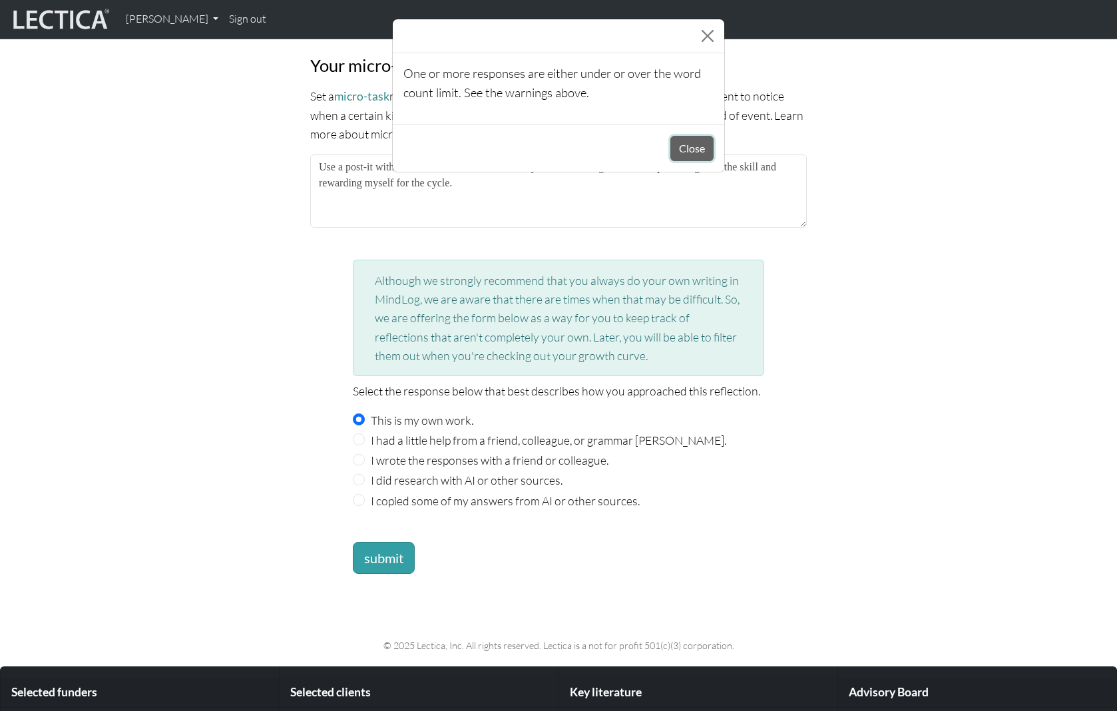
click at [692, 158] on button "Close" at bounding box center [691, 148] width 43 height 25
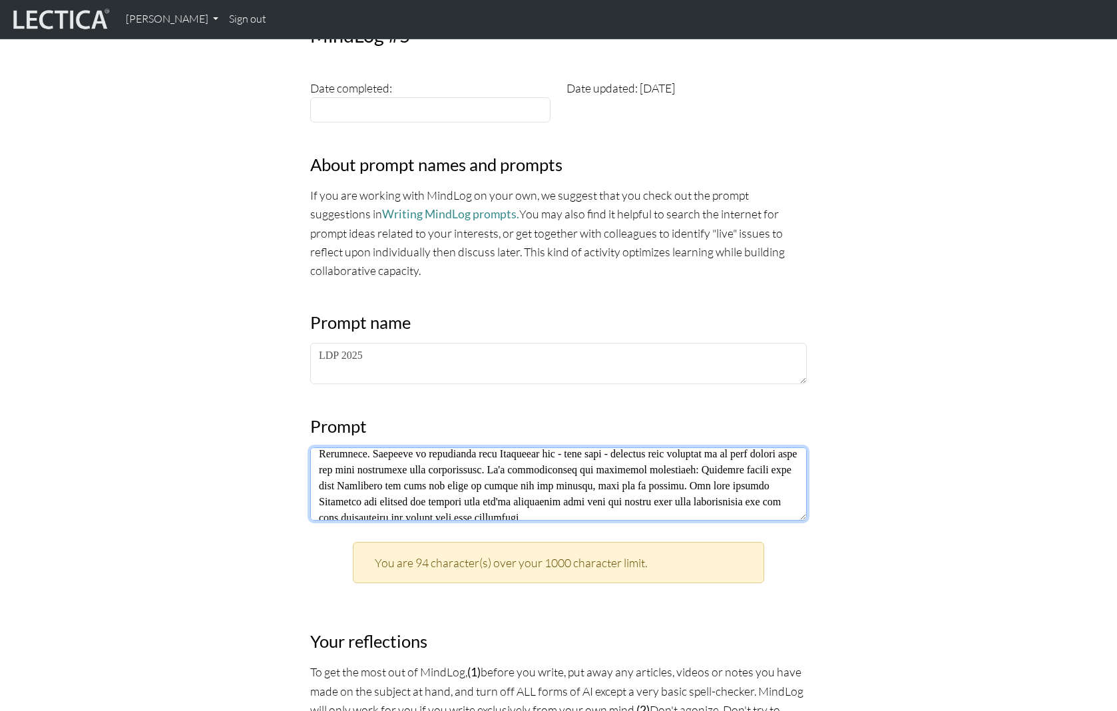
scroll to position [176, 0]
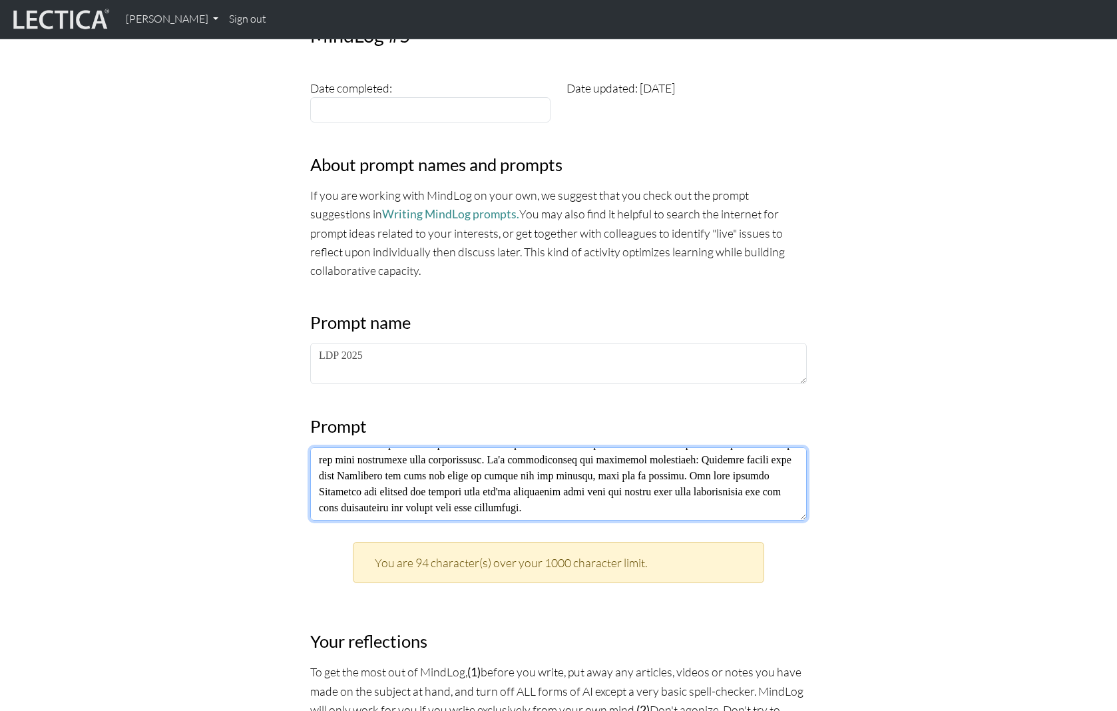
drag, startPoint x: 527, startPoint y: 471, endPoint x: 411, endPoint y: 477, distance: 115.3
click at [411, 477] on textarea at bounding box center [558, 483] width 497 height 73
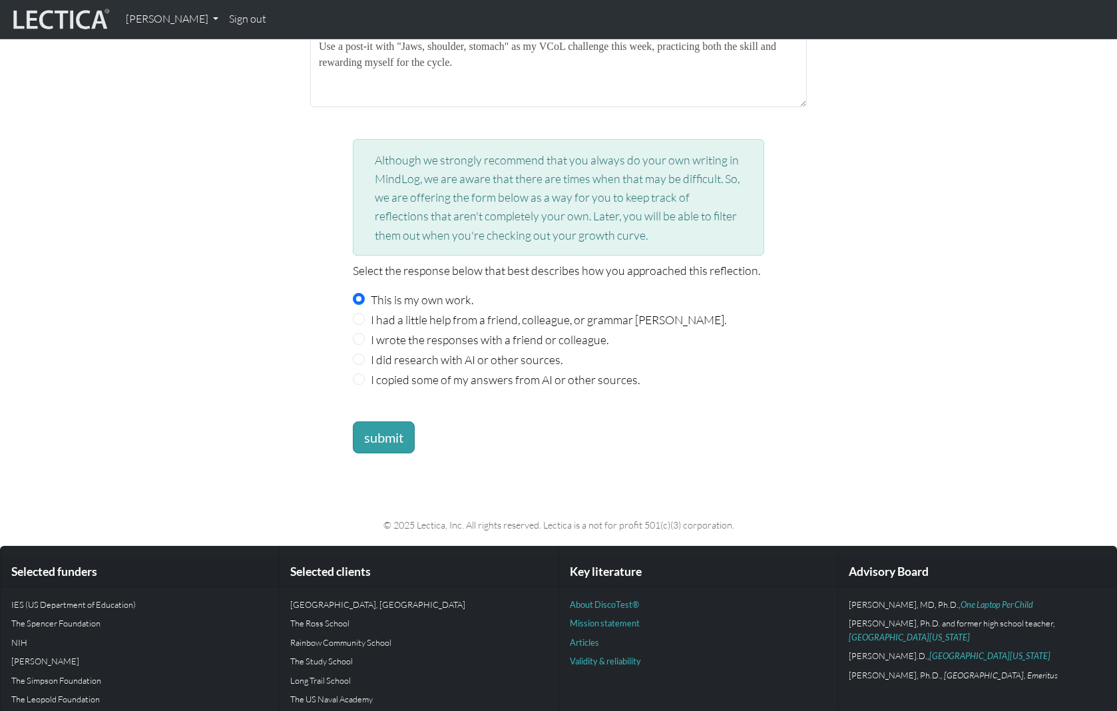
scroll to position [1461, 0]
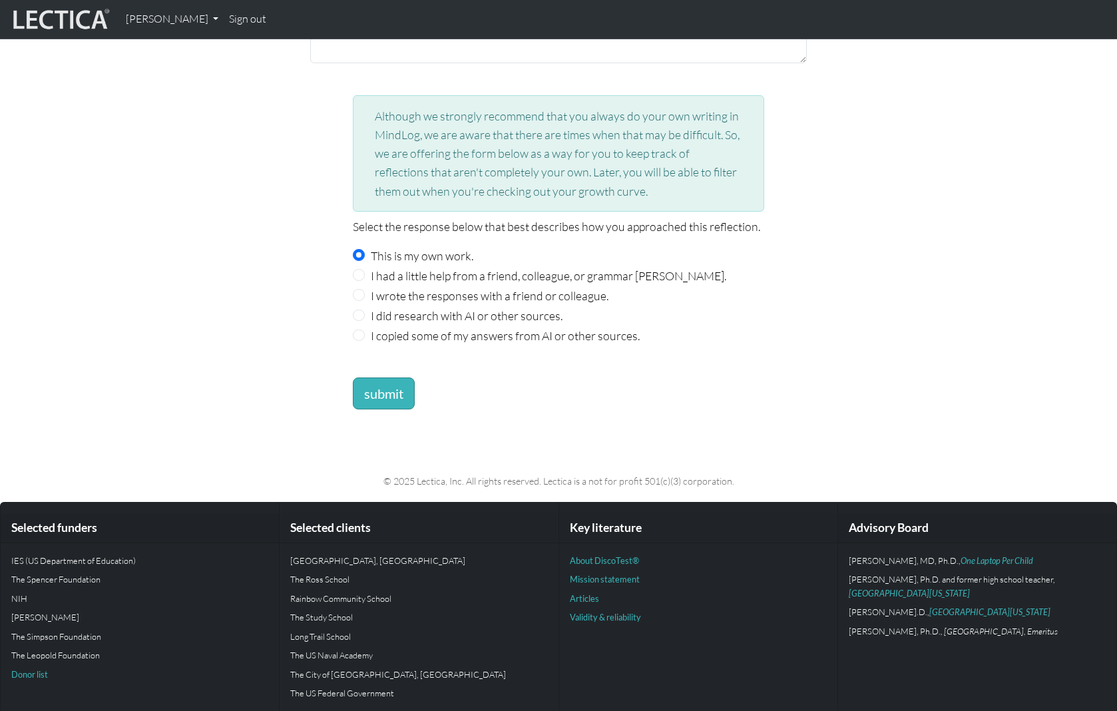
type textarea "Thanks [PERSON_NAME]! There are a few things in this reflection: - Power of lan…"
click at [389, 377] on button "submit" at bounding box center [384, 393] width 62 height 32
